Goal: Task Accomplishment & Management: Manage account settings

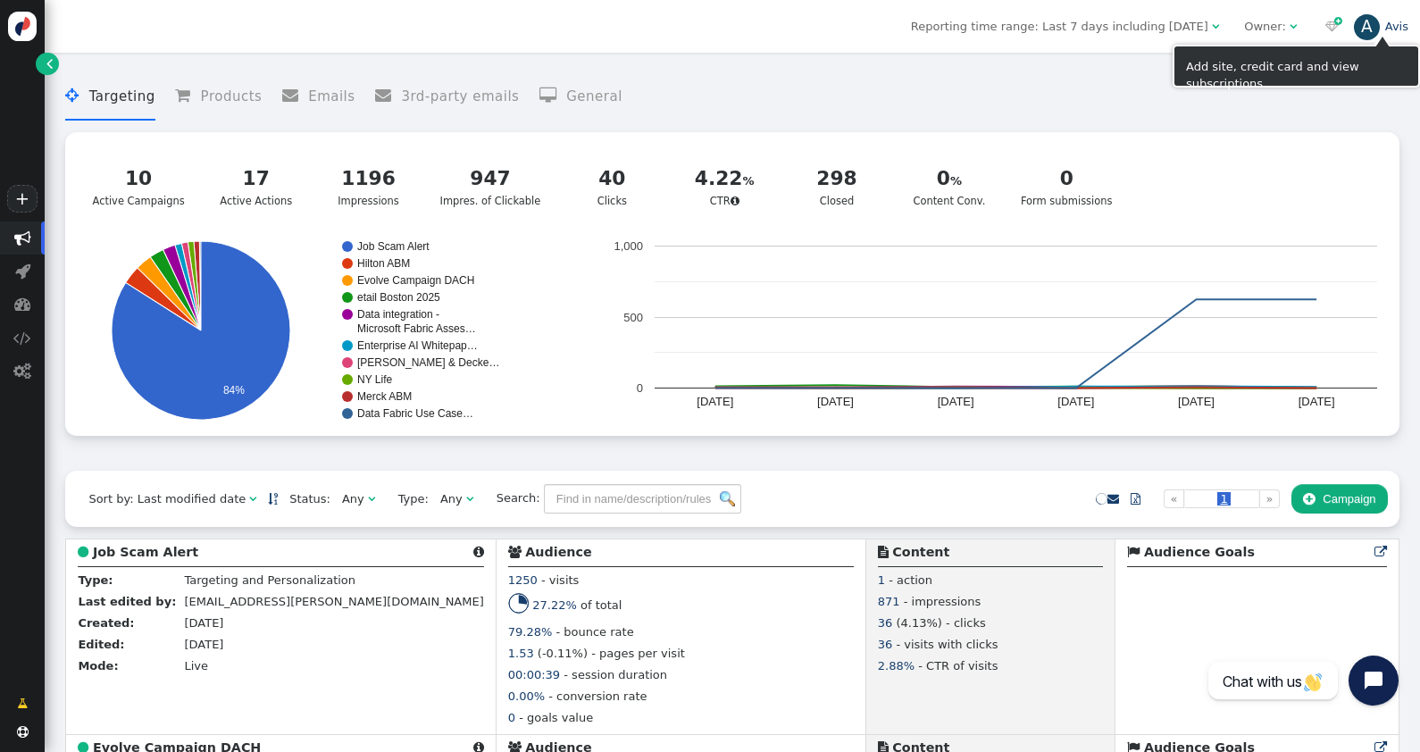
click at [1373, 25] on div "A" at bounding box center [1367, 27] width 27 height 27
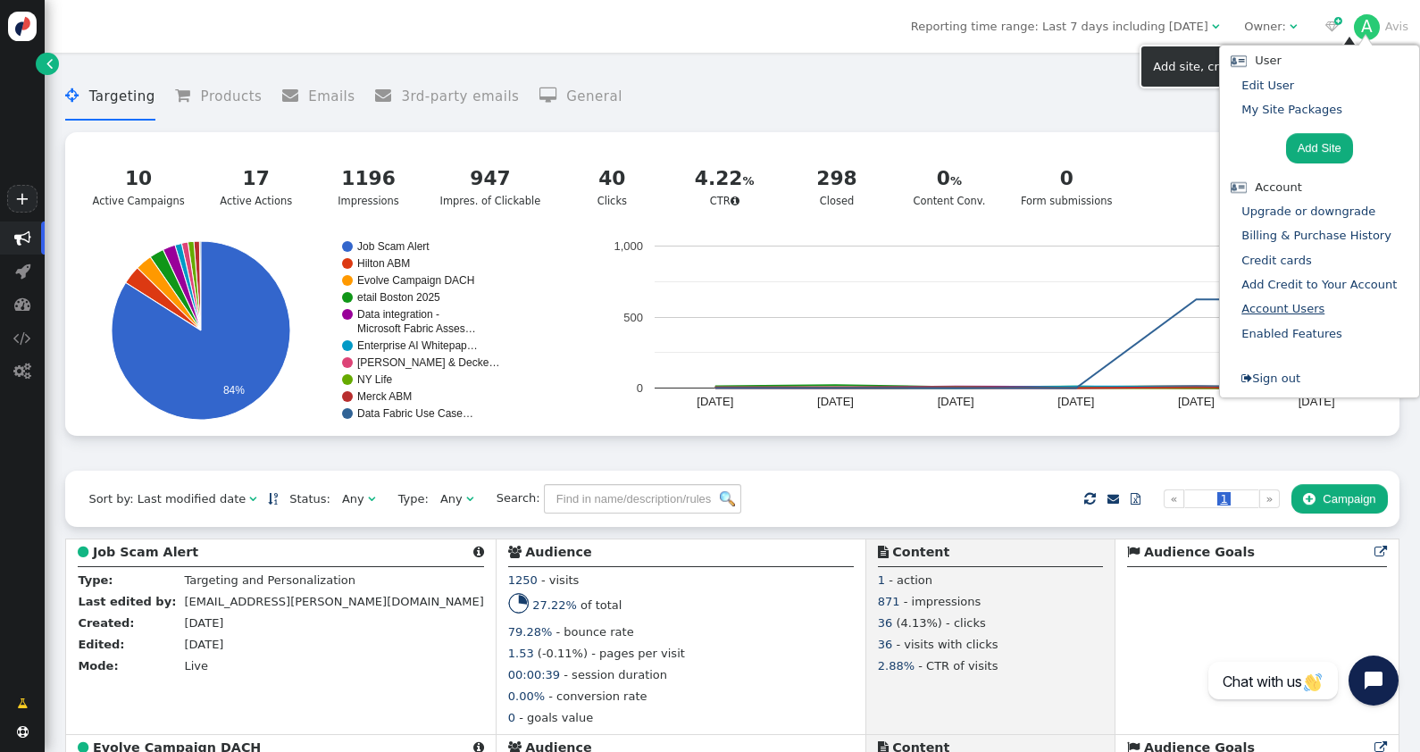
click at [1294, 302] on link "Account Users" at bounding box center [1282, 308] width 83 height 13
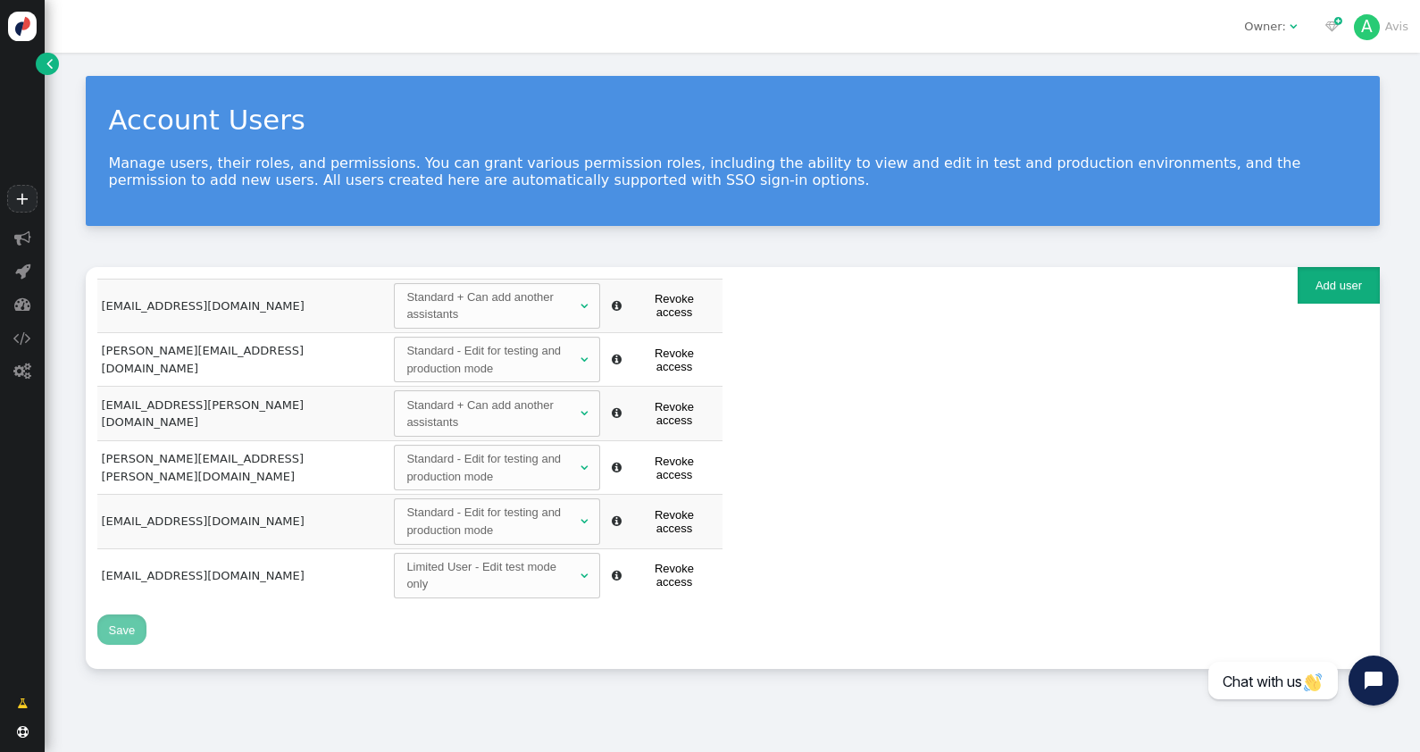
click at [1300, 281] on button "Add user" at bounding box center [1338, 285] width 81 height 37
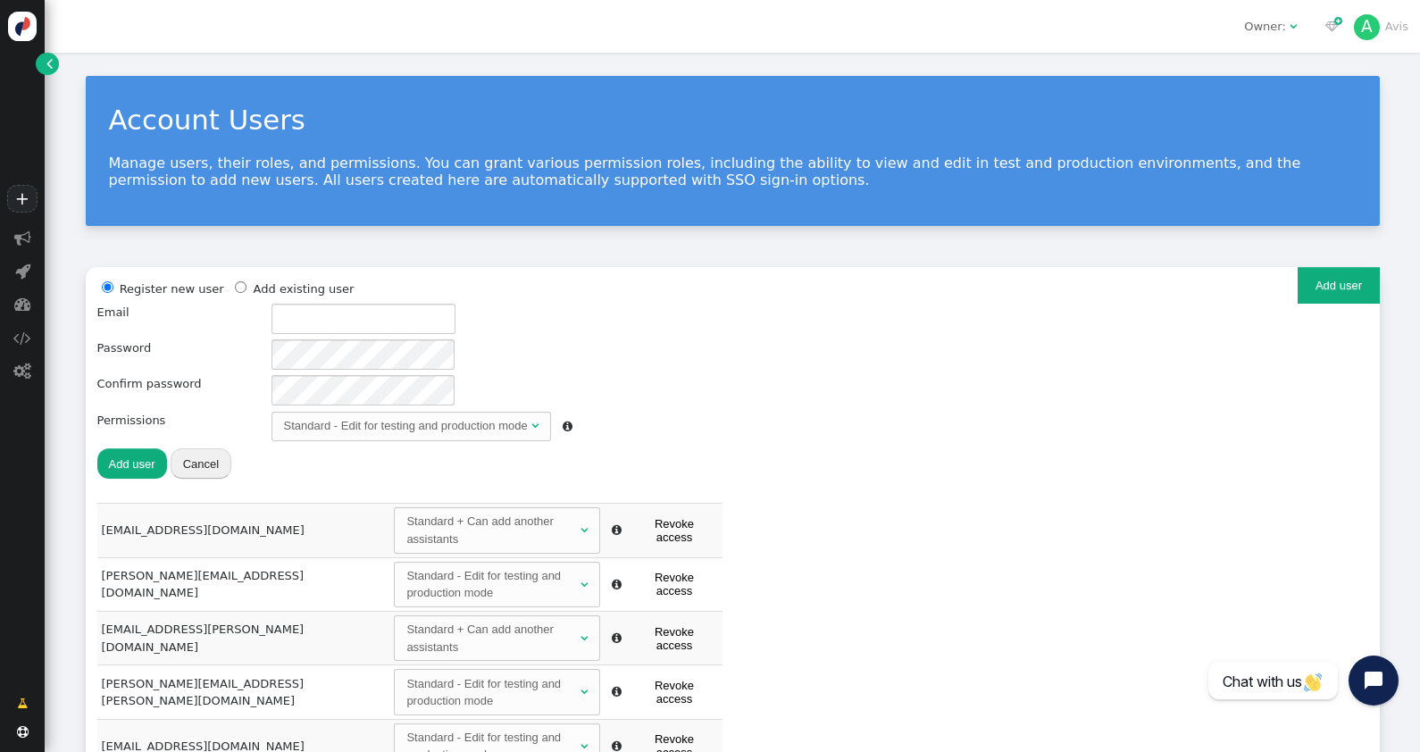
click at [842, 354] on div "Register new user Add existing user Email Password Confirm password Permissions…" at bounding box center [732, 391] width 1271 height 225
click at [612, 740] on span "" at bounding box center [617, 746] width 10 height 12
click at [188, 719] on td "[EMAIL_ADDRESS][DOMAIN_NAME]" at bounding box center [243, 746] width 293 height 54
radio input "false"
radio input "true"
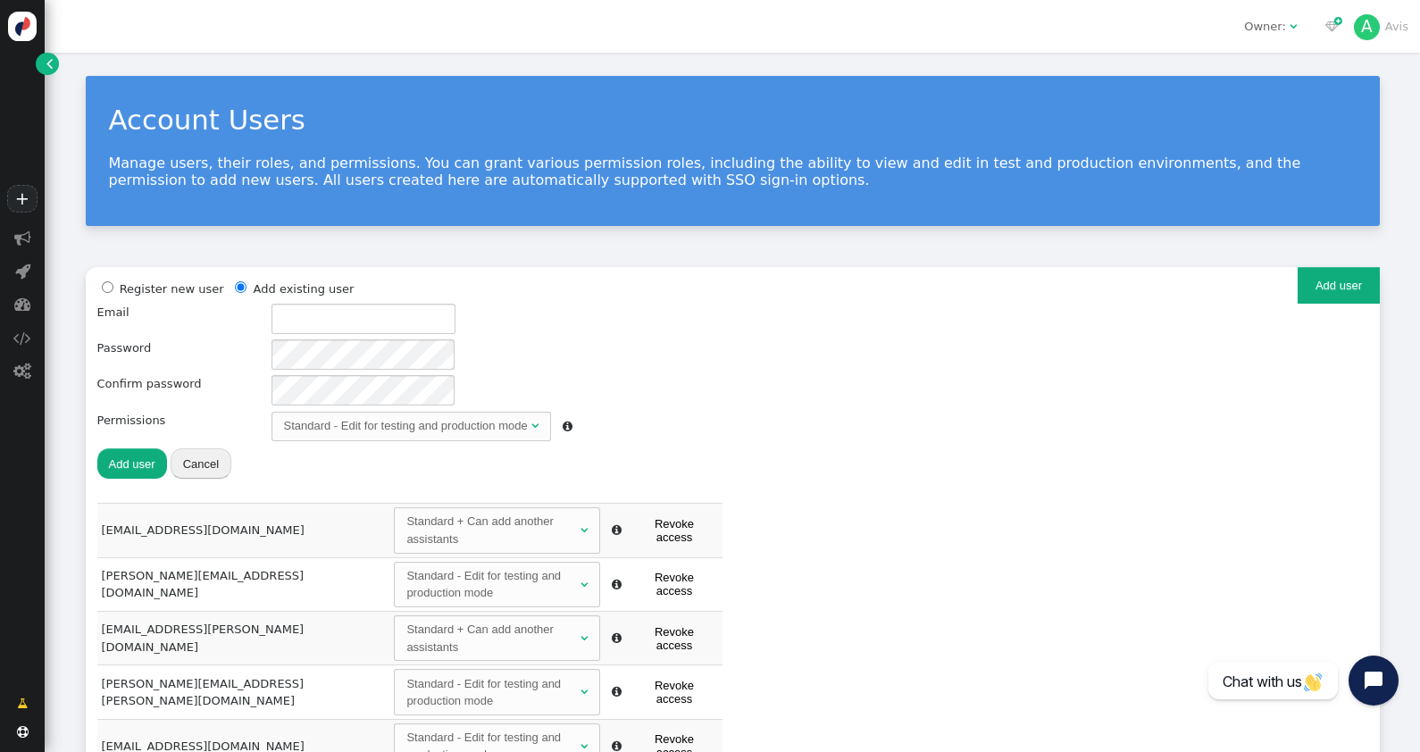
click at [235, 282] on input "radio" at bounding box center [241, 287] width 12 height 12
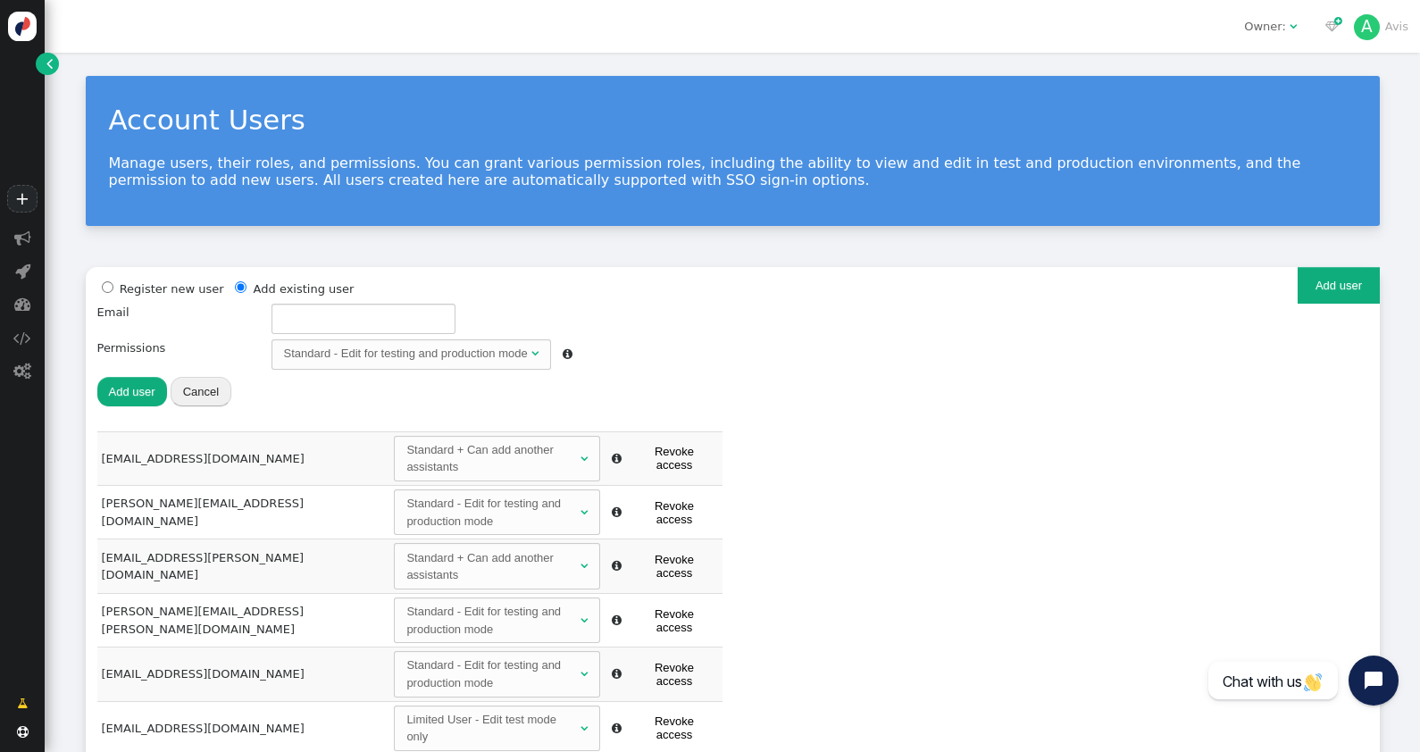
radio input "true"
radio input "false"
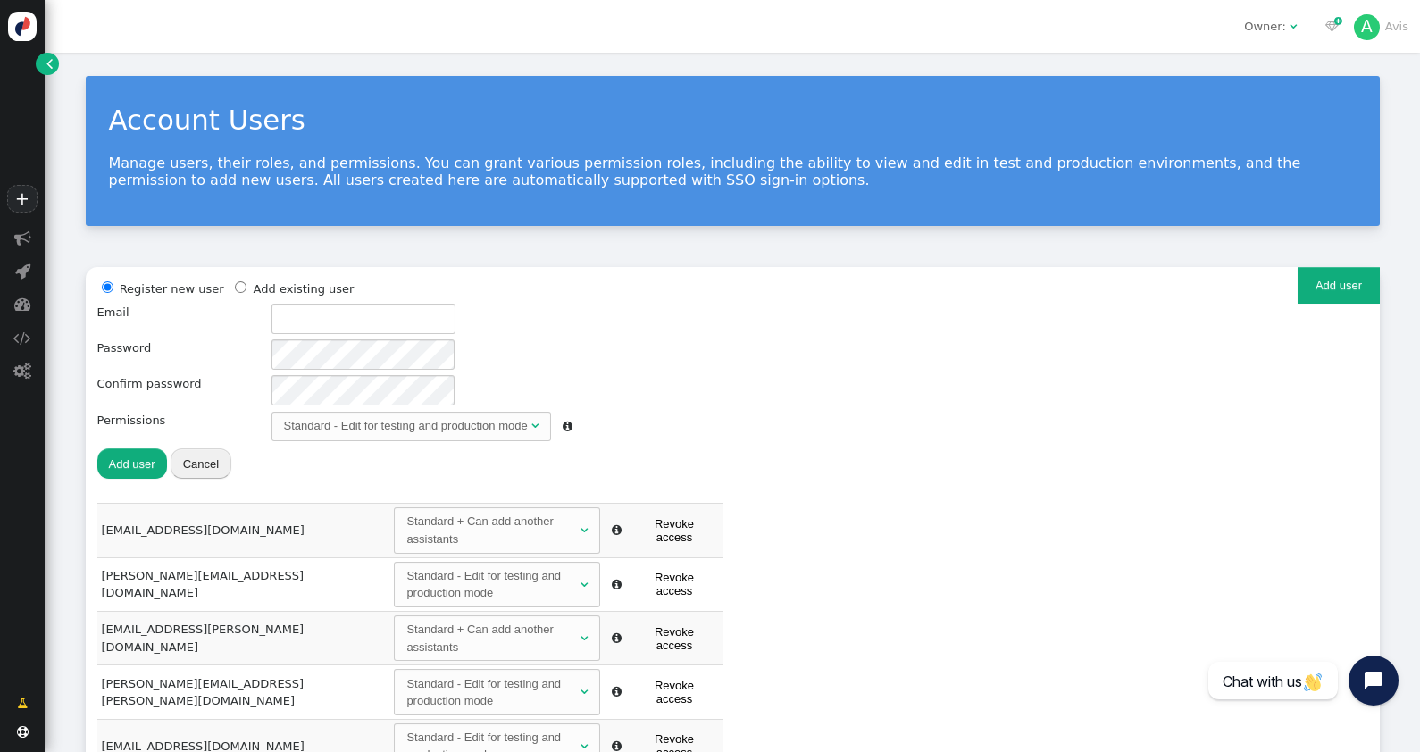
click at [133, 282] on li "Register new user" at bounding box center [160, 289] width 127 height 20
drag, startPoint x: 97, startPoint y: 680, endPoint x: 235, endPoint y: 681, distance: 137.5
click at [235, 719] on td "[EMAIL_ADDRESS][DOMAIN_NAME]" at bounding box center [243, 746] width 293 height 54
copy td "[EMAIL_ADDRESS][DOMAIN_NAME]"
click at [674, 728] on button "Revoke access" at bounding box center [674, 746] width 87 height 36
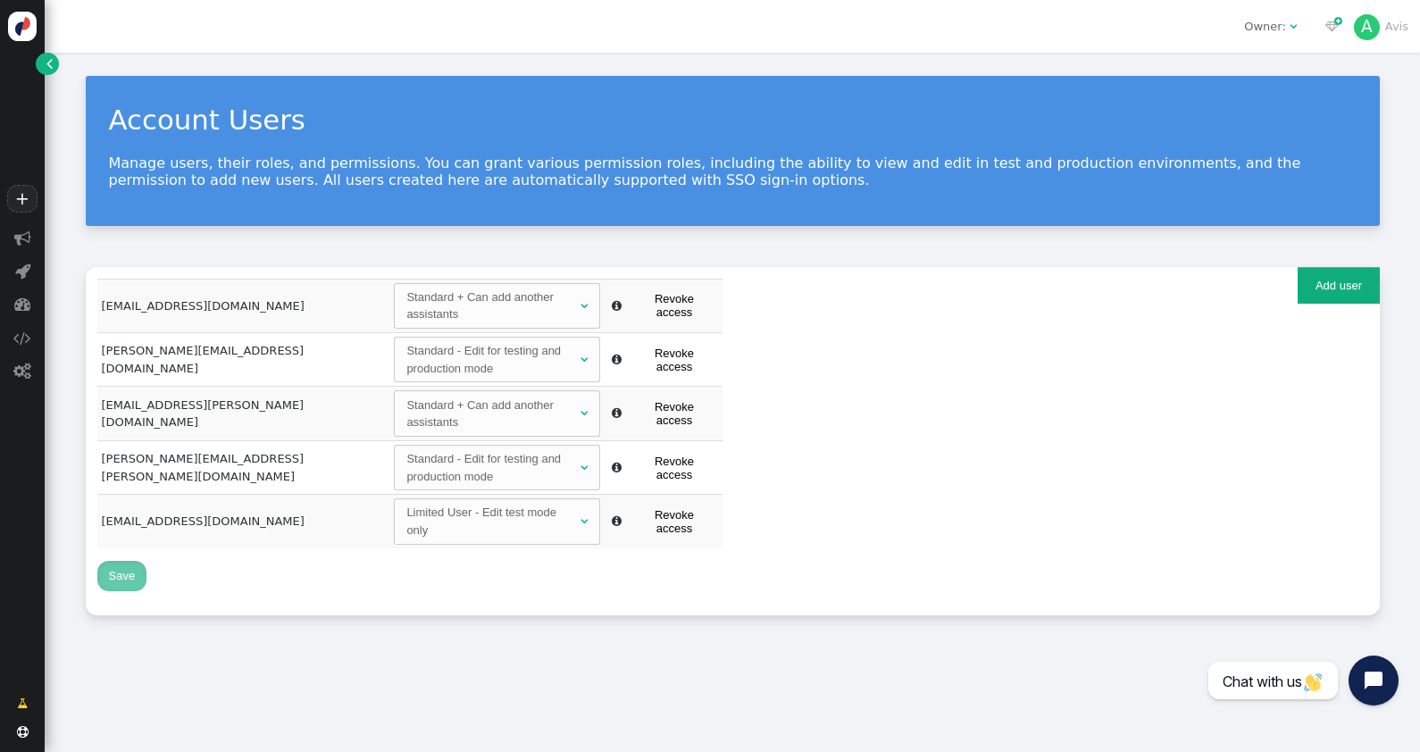
click at [1344, 296] on button "Add user" at bounding box center [1338, 285] width 81 height 37
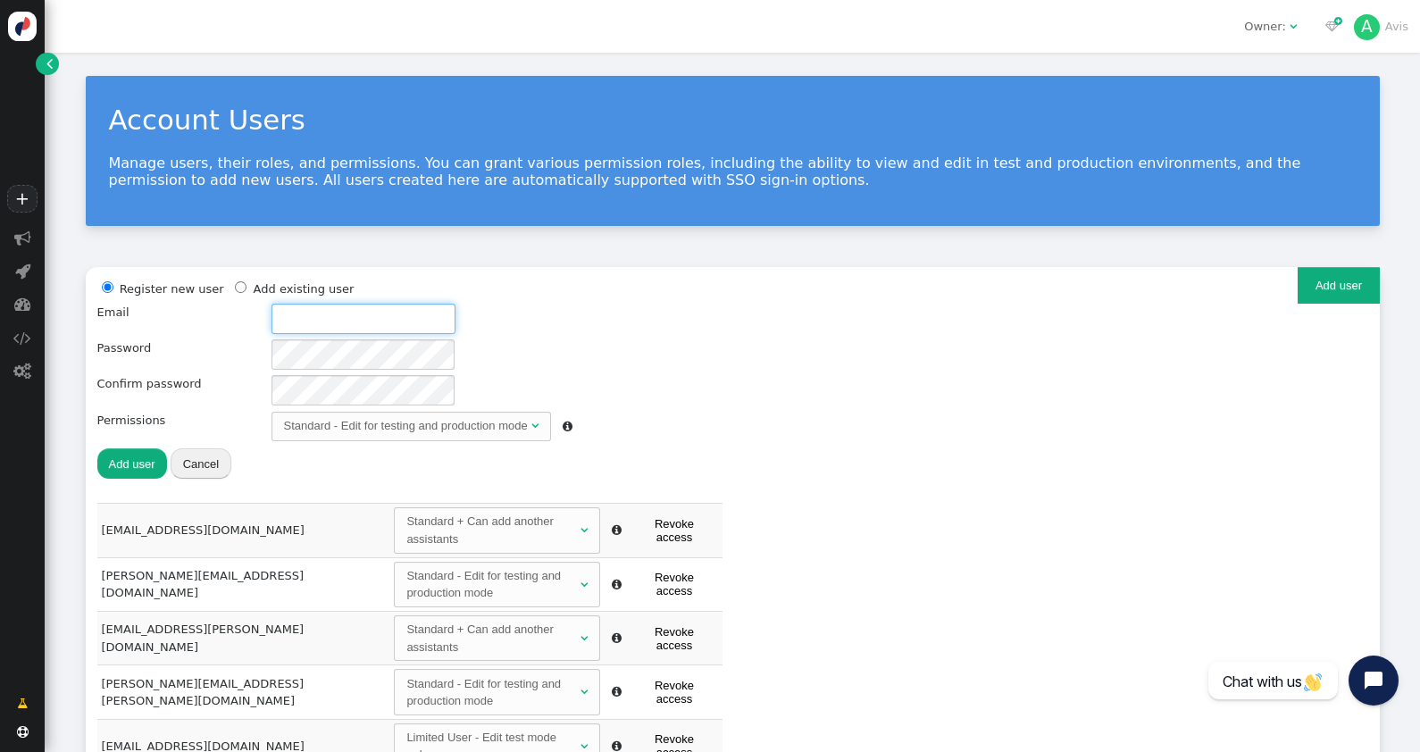
click at [295, 326] on input "text" at bounding box center [363, 319] width 184 height 30
paste input "[EMAIL_ADDRESS][DOMAIN_NAME]"
type input "[EMAIL_ADDRESS][DOMAIN_NAME]"
click at [226, 350] on div "Register new user Add existing user Email [EMAIL_ADDRESS][DOMAIN_NAME] Password…" at bounding box center [334, 380] width 475 height 202
click at [107, 460] on button "Add user" at bounding box center [132, 463] width 70 height 30
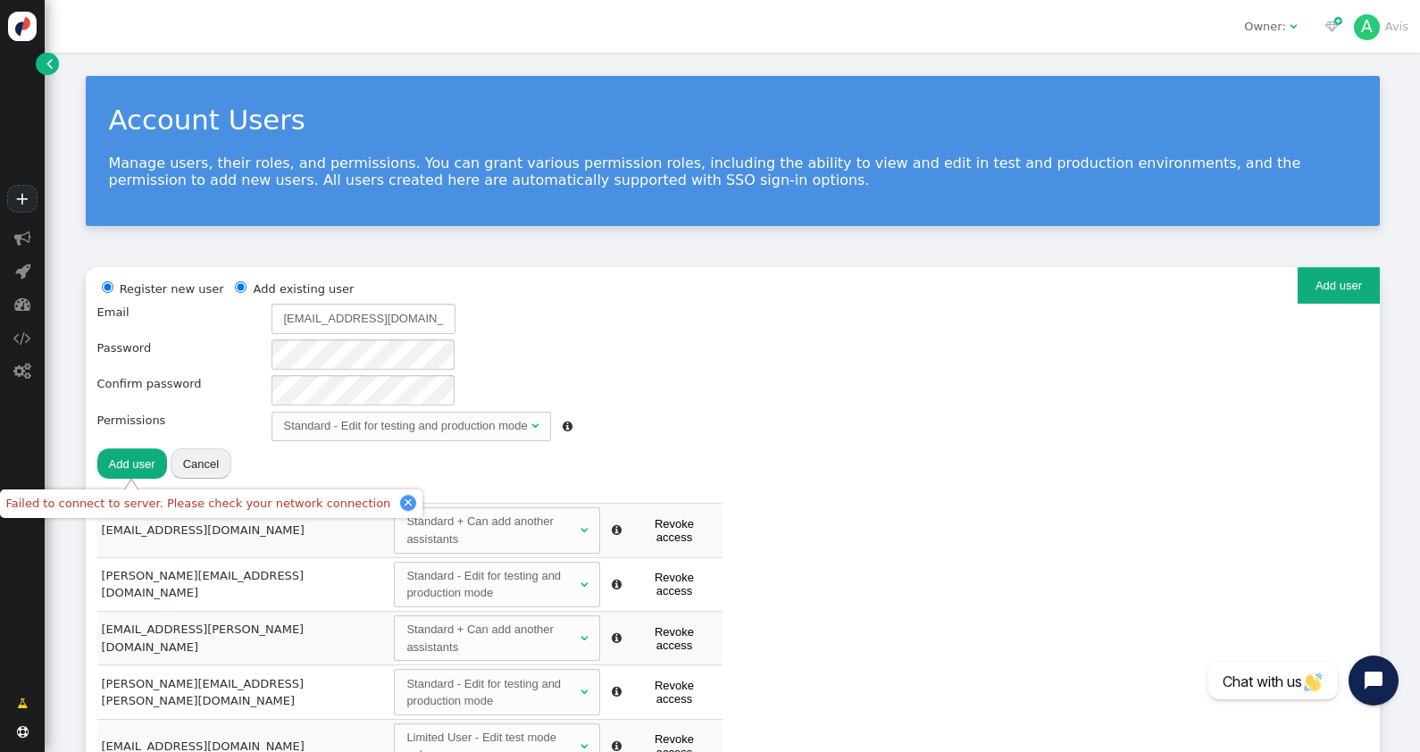
radio input "false"
radio input "true"
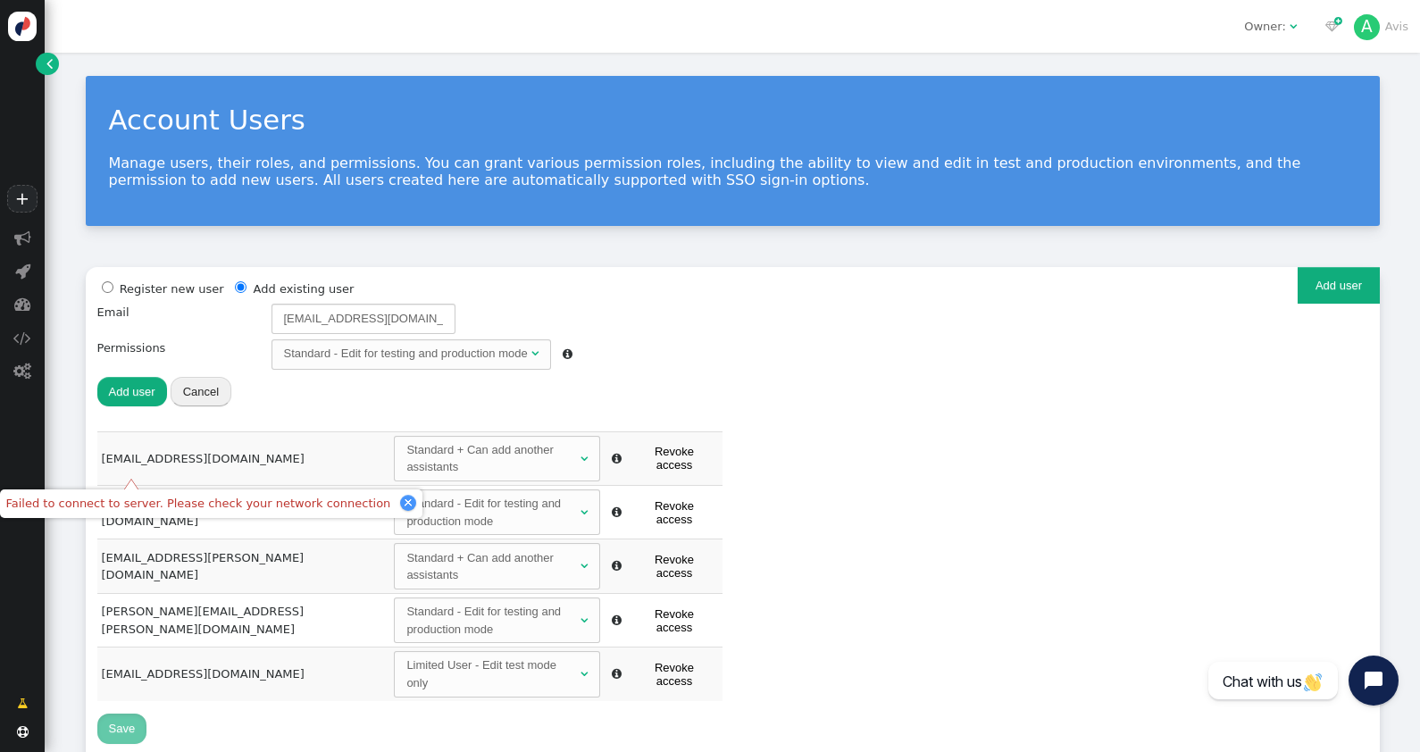
click at [274, 289] on li "Add existing user" at bounding box center [291, 289] width 123 height 20
click at [127, 386] on button "Add user" at bounding box center [132, 392] width 70 height 30
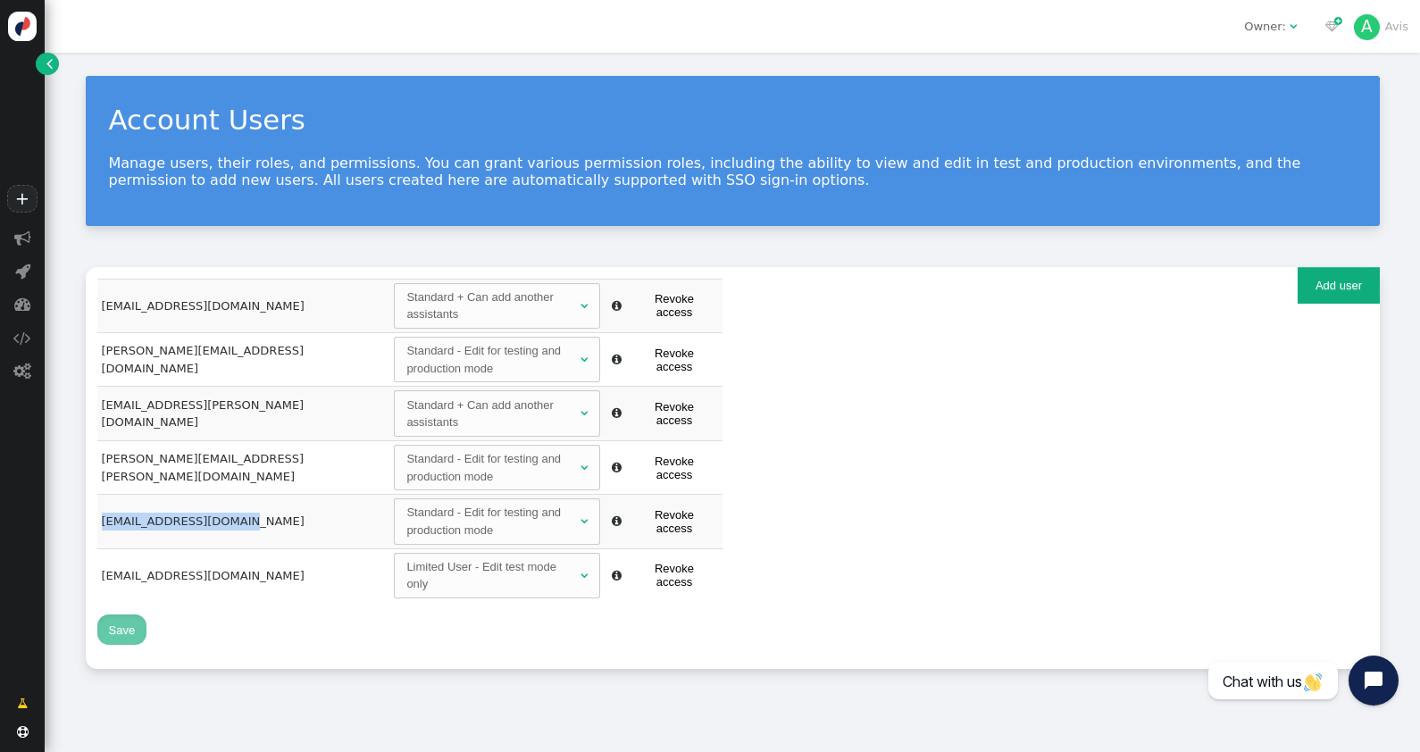
drag, startPoint x: 98, startPoint y: 461, endPoint x: 242, endPoint y: 447, distance: 144.4
click at [242, 495] on td "[EMAIL_ADDRESS][DOMAIN_NAME]" at bounding box center [243, 522] width 293 height 54
copy td "[EMAIL_ADDRESS][DOMAIN_NAME]"
click at [1081, 455] on div "Register new user Add existing user Email [EMAIL_ADDRESS][DOMAIN_NAME] Password…" at bounding box center [733, 468] width 1294 height 403
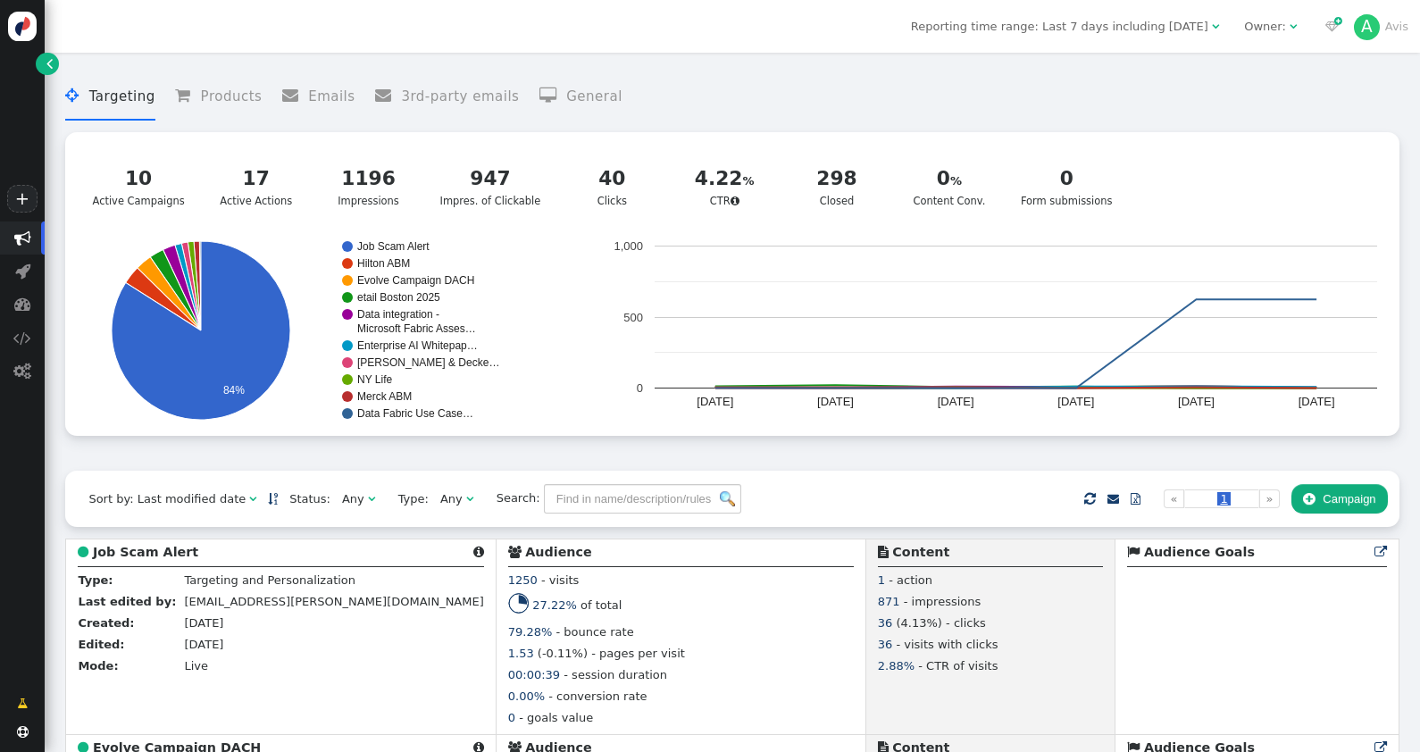
click at [1393, 29] on link "A Avis" at bounding box center [1381, 26] width 54 height 13
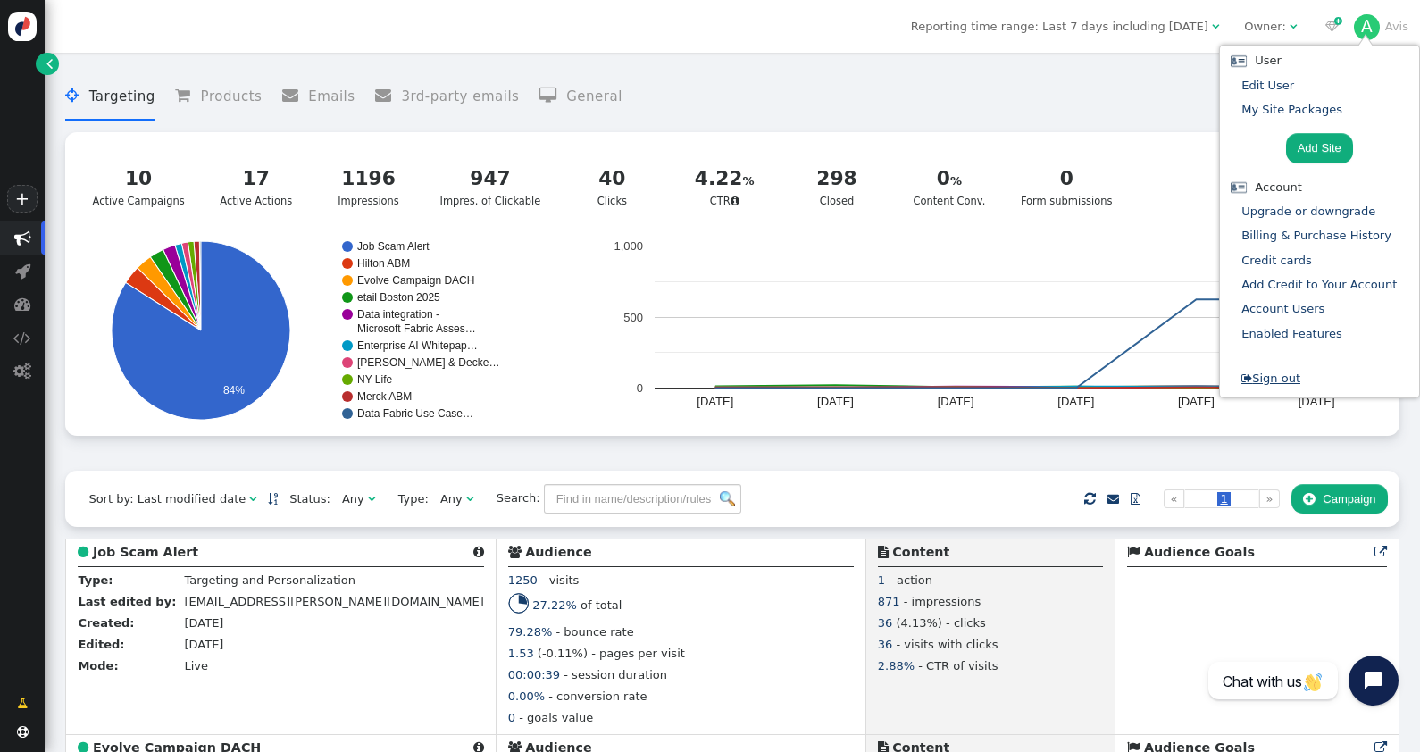
click at [1295, 381] on link " Sign out" at bounding box center [1270, 378] width 59 height 13
